Goal: Task Accomplishment & Management: Manage account settings

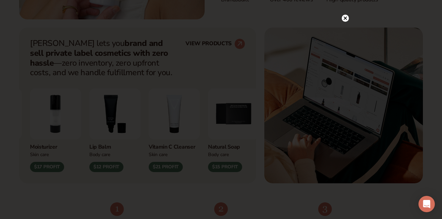
scroll to position [273, 0]
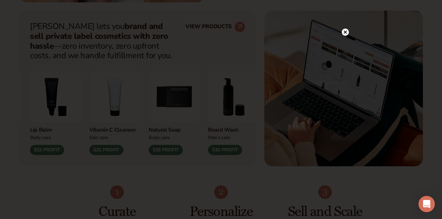
click at [344, 33] on icon at bounding box center [344, 31] width 3 height 3
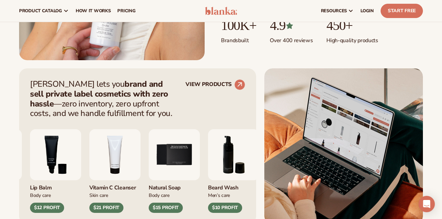
scroll to position [204, 0]
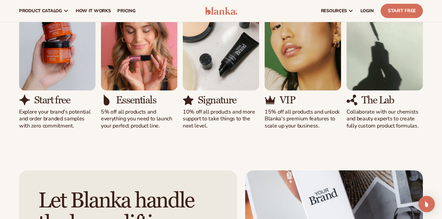
scroll to position [647, 0]
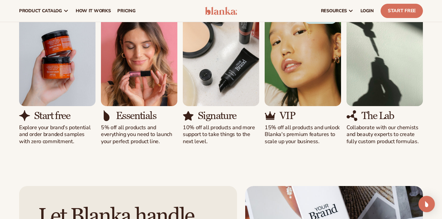
click at [237, 89] on img "3 / 5" at bounding box center [221, 57] width 76 height 97
click at [209, 88] on img "3 / 5" at bounding box center [221, 57] width 76 height 97
click at [147, 83] on img "2 / 5" at bounding box center [139, 57] width 76 height 97
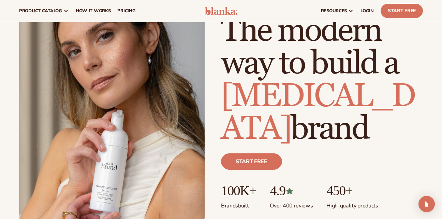
scroll to position [0, 0]
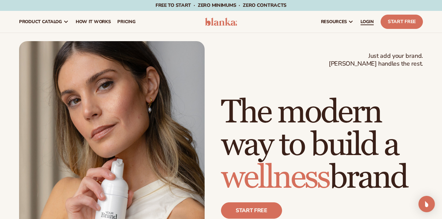
click at [366, 20] on span "LOGIN" at bounding box center [366, 21] width 13 height 5
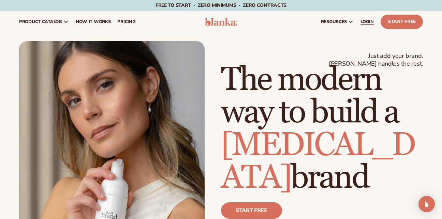
click at [367, 22] on span "LOGIN" at bounding box center [366, 21] width 13 height 5
